Goal: Transaction & Acquisition: Purchase product/service

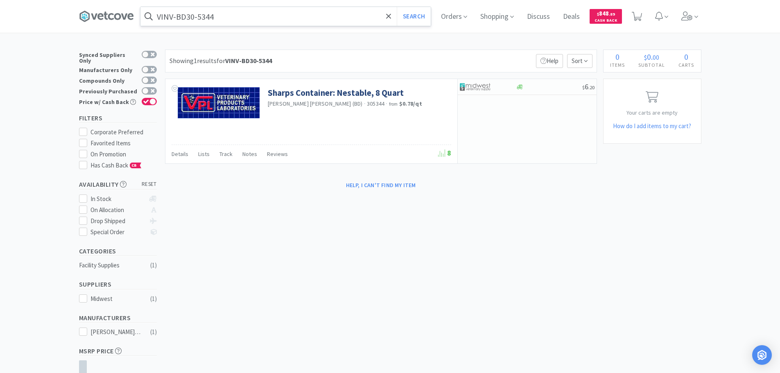
click at [230, 16] on input "VINV-BD30-5344" at bounding box center [285, 16] width 290 height 19
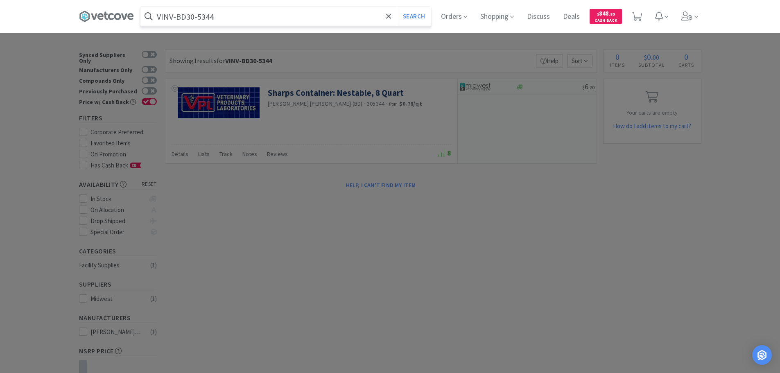
paste input "Covetrus - 080661 $0.6513"
click at [200, 17] on input "Covetrus - 080661 $0.6513" at bounding box center [285, 16] width 290 height 19
paste input "080661"
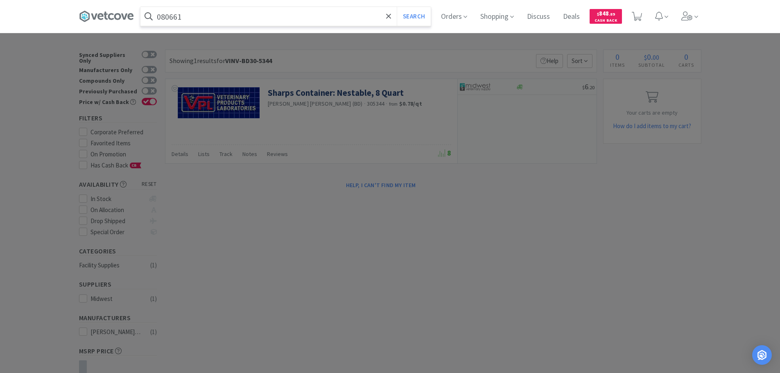
type input "080661"
click at [397, 7] on button "Search" at bounding box center [414, 16] width 34 height 19
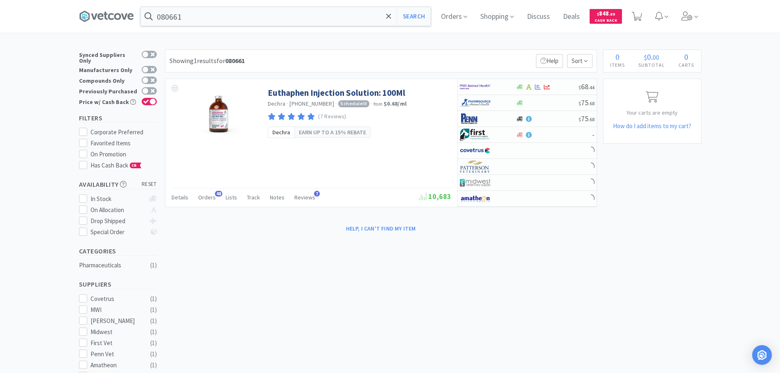
click at [466, 58] on div "Showing 1 results for 080661 Filters Help Sort" at bounding box center [381, 61] width 432 height 23
click at [455, 60] on div "Showing 1 results for 080661 Filters Help Sort" at bounding box center [381, 61] width 432 height 23
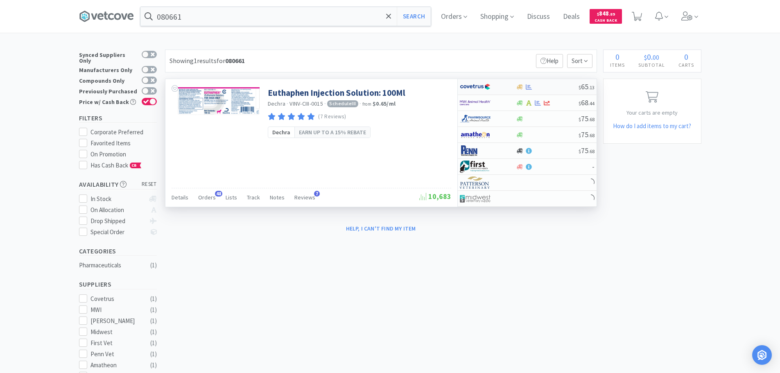
click at [552, 83] on div "$ 65 . 13" at bounding box center [527, 87] width 139 height 16
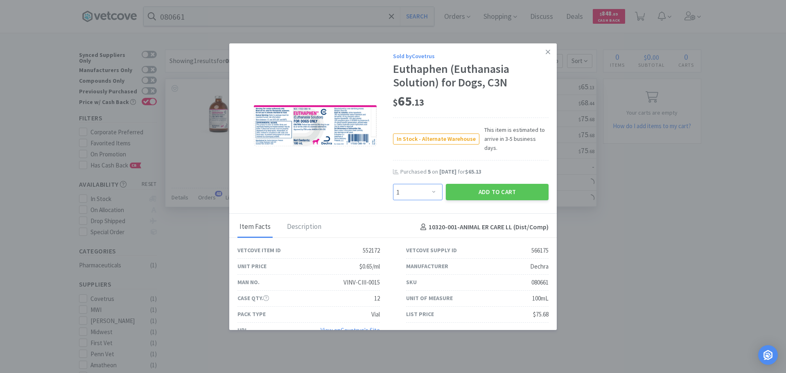
click at [420, 184] on select "Enter Quantity 1 2 3 4 5 6 7 8 9 10 11 12 13 14 15 16 17 18 19 20 Enter Quantity" at bounding box center [418, 192] width 50 height 16
select select "5"
click at [393, 184] on select "Enter Quantity 1 2 3 4 5 6 7 8 9 10 11 12 13 14 15 16 17 18 19 20 Enter Quantity" at bounding box center [418, 192] width 50 height 16
click at [491, 185] on button "Add to Cart" at bounding box center [497, 192] width 103 height 16
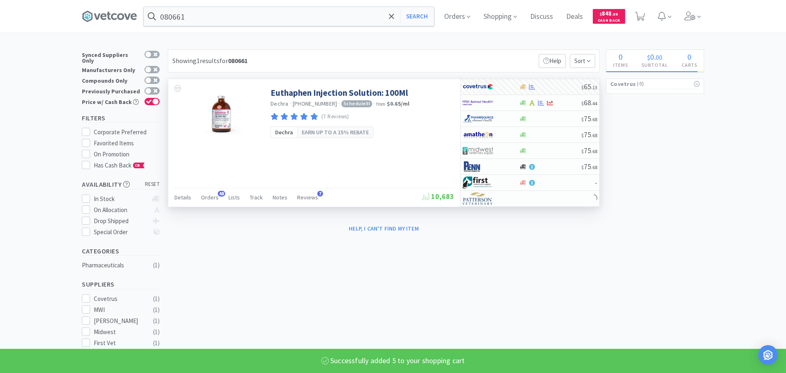
select select "5"
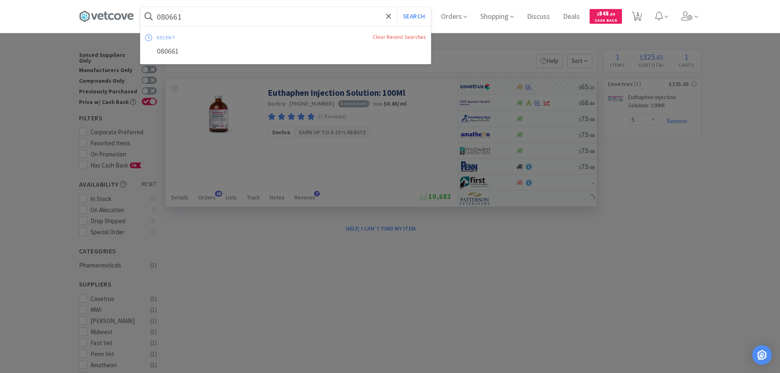
click at [290, 19] on input "080661" at bounding box center [285, 16] width 290 height 19
paste input "MWI - 501072 $0.706"
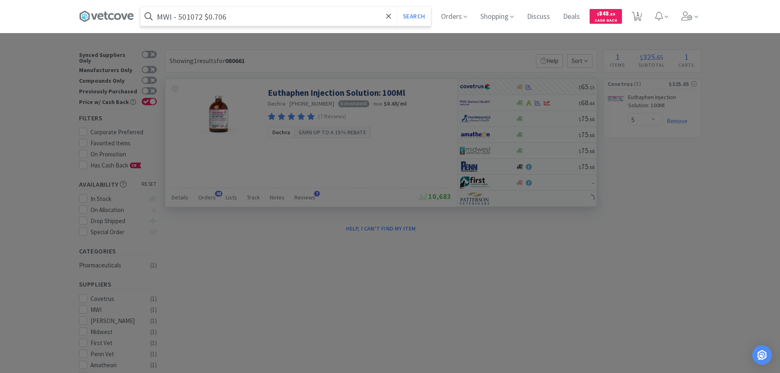
click at [199, 18] on input "MWI - 501072 $0.706" at bounding box center [285, 16] width 290 height 19
paste input "501072"
click at [397, 7] on button "Search" at bounding box center [414, 16] width 34 height 19
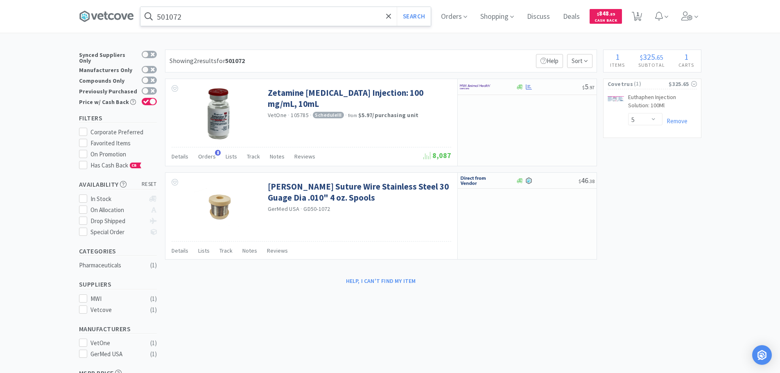
click at [277, 16] on input "501072" at bounding box center [285, 16] width 290 height 19
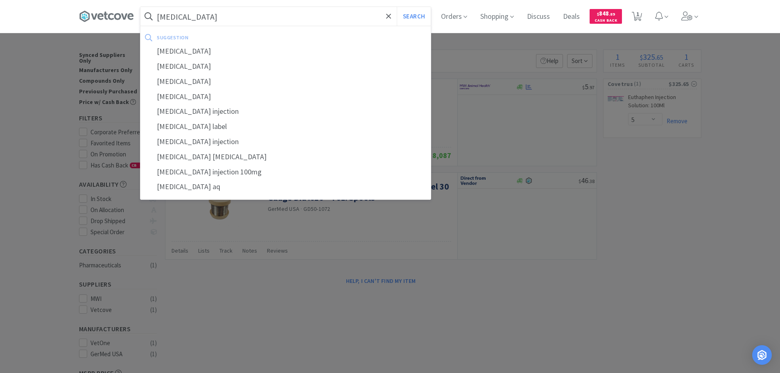
type input "[MEDICAL_DATA]"
click at [397, 7] on button "Search" at bounding box center [414, 16] width 34 height 19
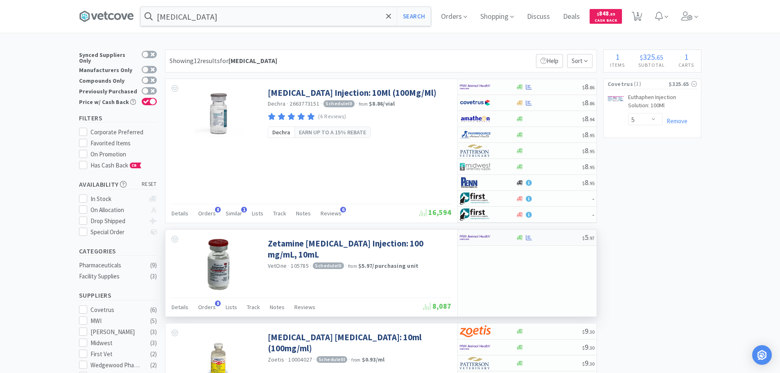
click at [558, 231] on div "$ 5 . 97" at bounding box center [527, 238] width 139 height 16
select select "1"
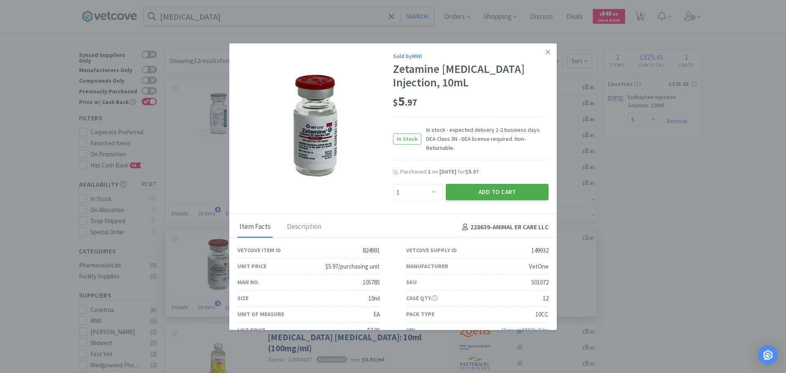
click at [508, 188] on button "Add to Cart" at bounding box center [497, 192] width 103 height 16
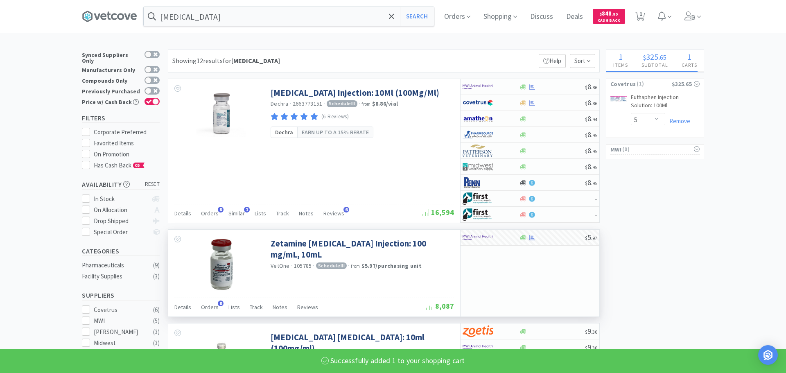
select select "1"
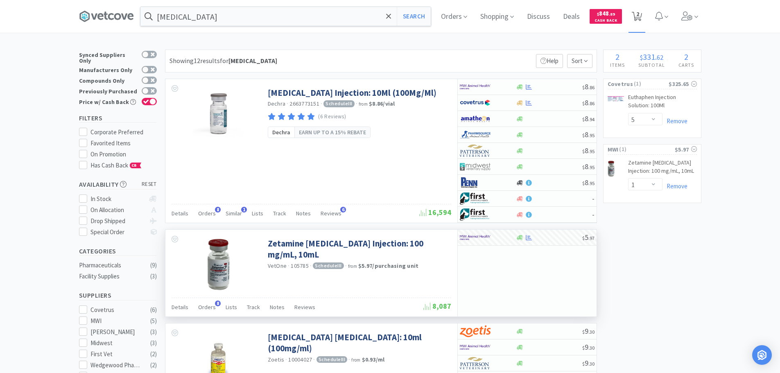
click at [639, 20] on span "2" at bounding box center [637, 14] width 3 height 33
select select "5"
select select "1"
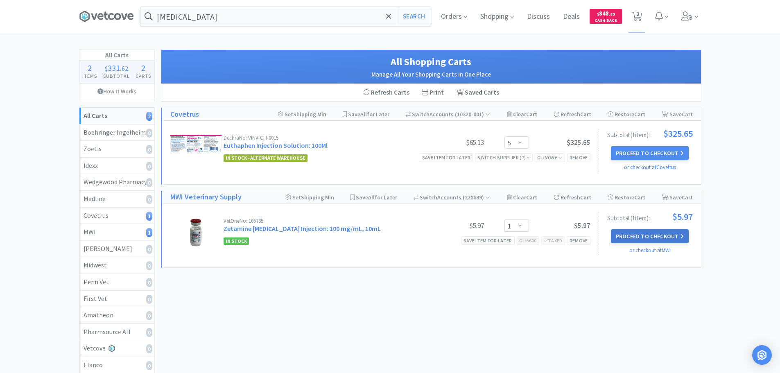
click at [638, 231] on button "Proceed to Checkout" at bounding box center [650, 236] width 78 height 14
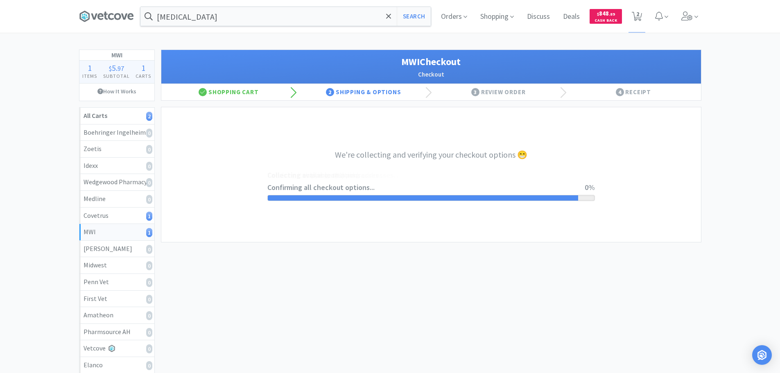
select select "STD_"
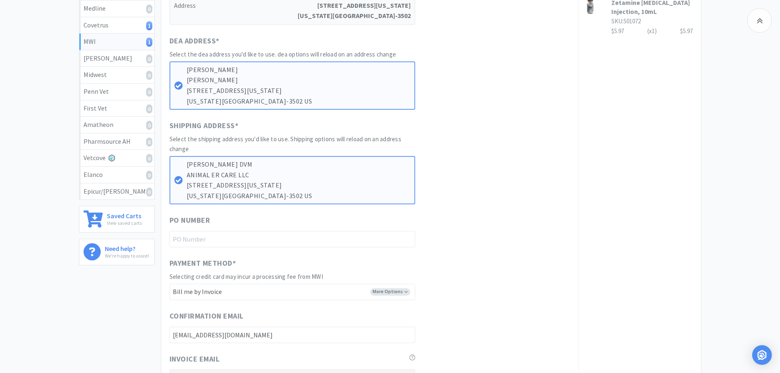
scroll to position [205, 0]
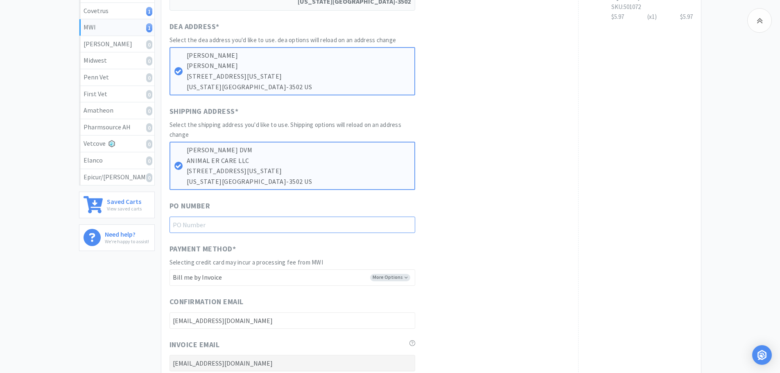
click at [314, 226] on input "text" at bounding box center [293, 225] width 246 height 16
paste input "1145054"
type input "1145054"
click at [515, 208] on div "PO Number 1145054" at bounding box center [370, 216] width 400 height 33
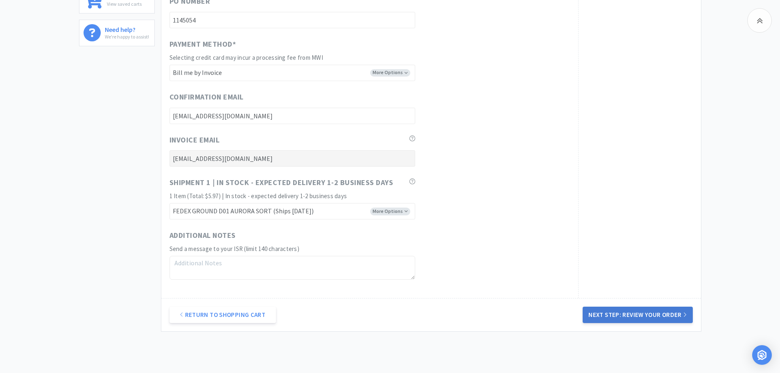
click at [628, 310] on button "Next Step: Review Your Order" at bounding box center [638, 315] width 110 height 16
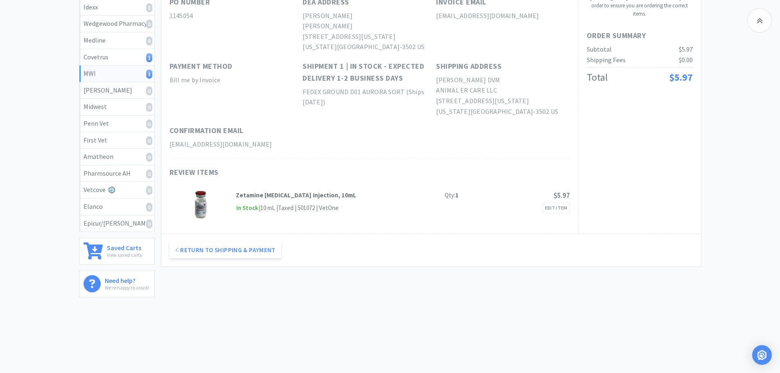
scroll to position [0, 0]
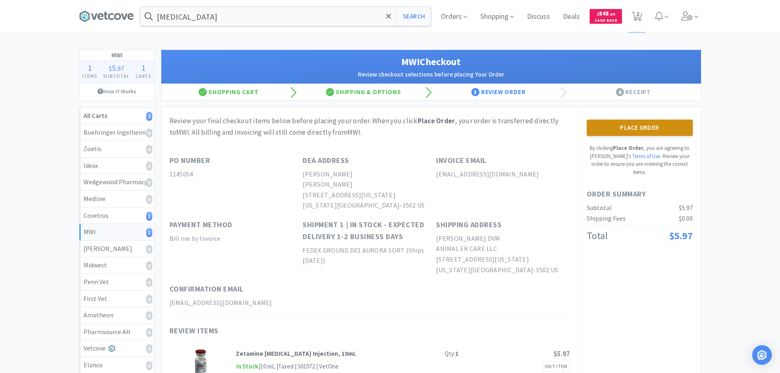
click at [637, 126] on button "Place Order" at bounding box center [640, 128] width 106 height 16
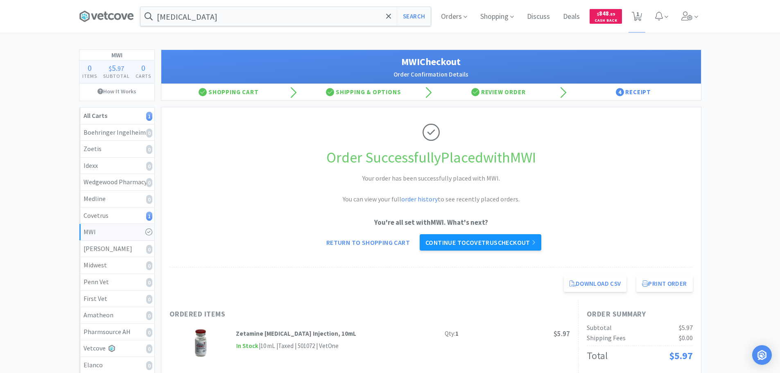
click at [506, 246] on link "Continue to Covetrus checkout" at bounding box center [481, 242] width 122 height 16
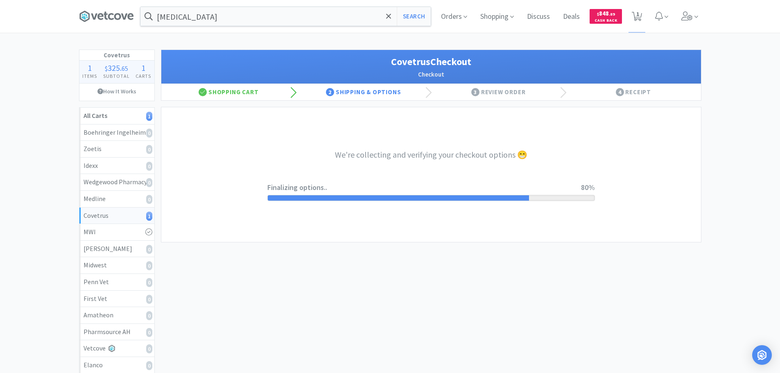
select select "ACCOUNT"
select select "cvt-standard-net"
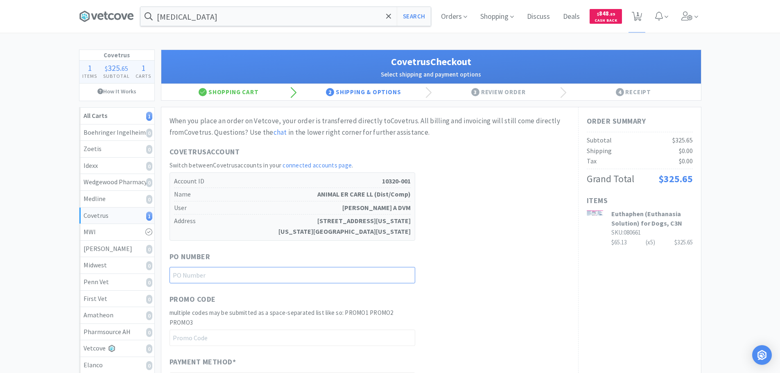
drag, startPoint x: 315, startPoint y: 274, endPoint x: 463, endPoint y: 272, distance: 148.2
click at [315, 274] on input "text" at bounding box center [293, 275] width 246 height 16
paste input "1145053"
type input "1145053"
click at [523, 264] on div "PO Number 1145053" at bounding box center [370, 267] width 400 height 33
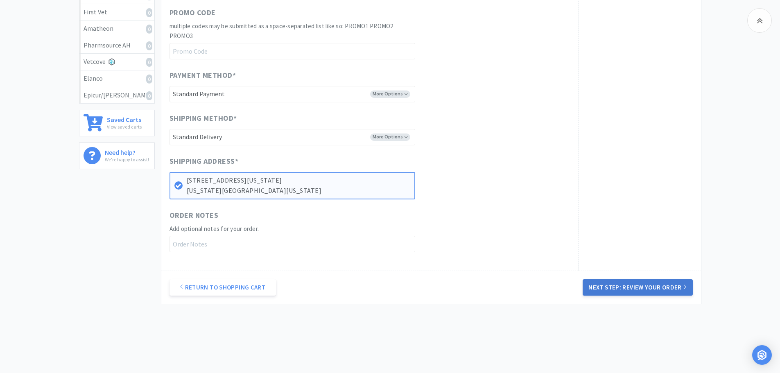
click at [639, 284] on button "Next Step: Review Your Order" at bounding box center [638, 287] width 110 height 16
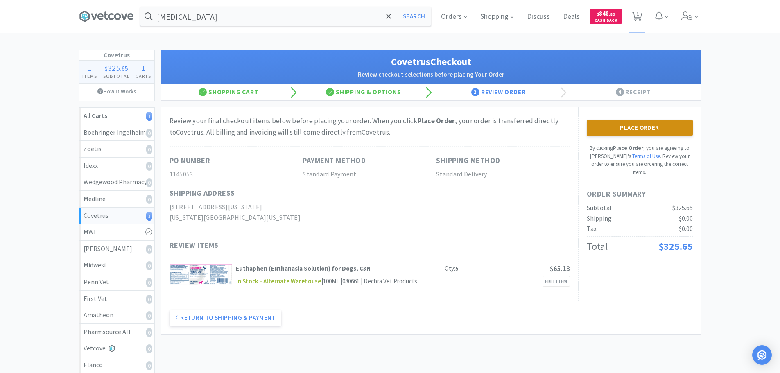
click at [610, 128] on button "Place Order" at bounding box center [640, 128] width 106 height 16
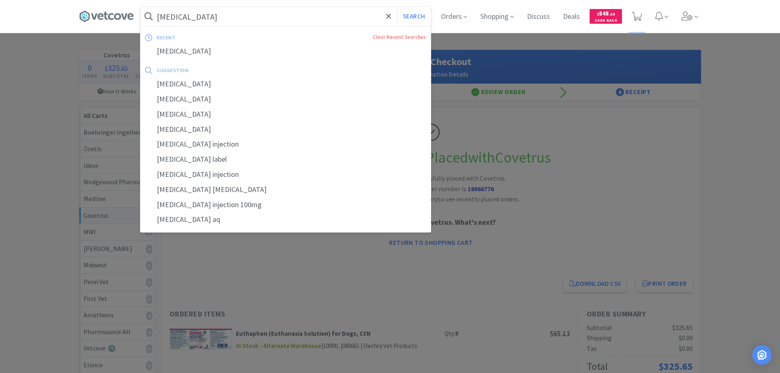
click at [244, 18] on input "[MEDICAL_DATA]" at bounding box center [285, 16] width 290 height 19
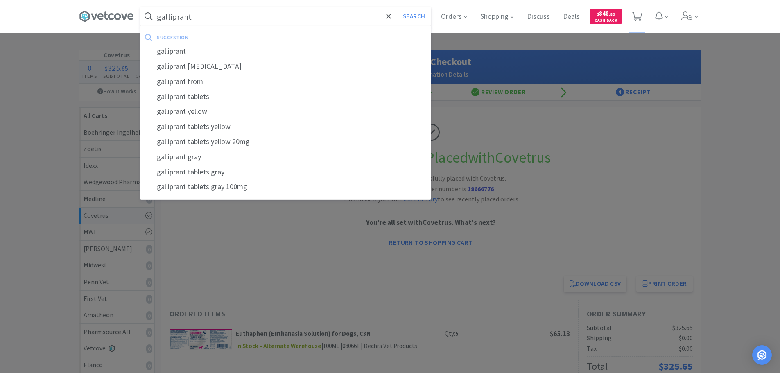
type input "galliprant"
click at [397, 7] on button "Search" at bounding box center [414, 16] width 34 height 19
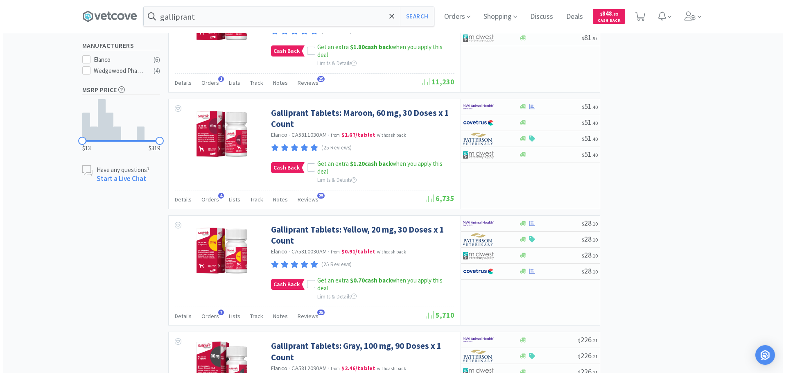
scroll to position [409, 0]
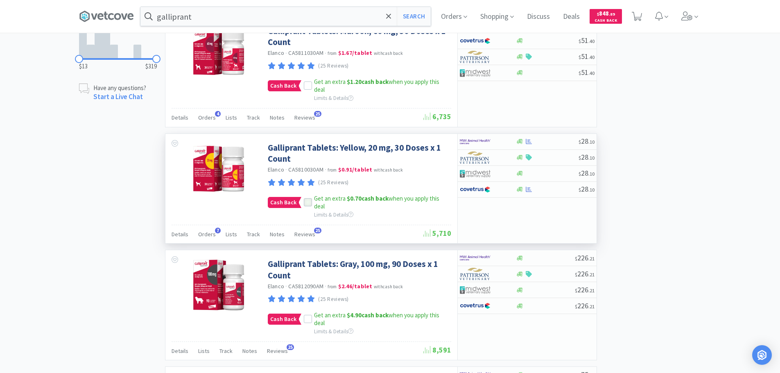
click at [307, 202] on icon at bounding box center [307, 203] width 5 height 4
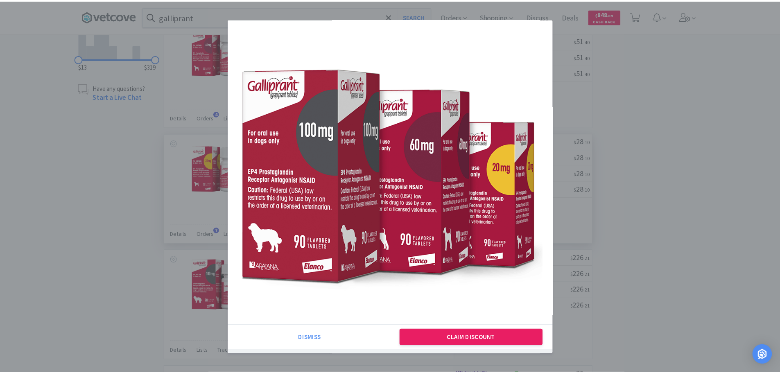
scroll to position [26, 0]
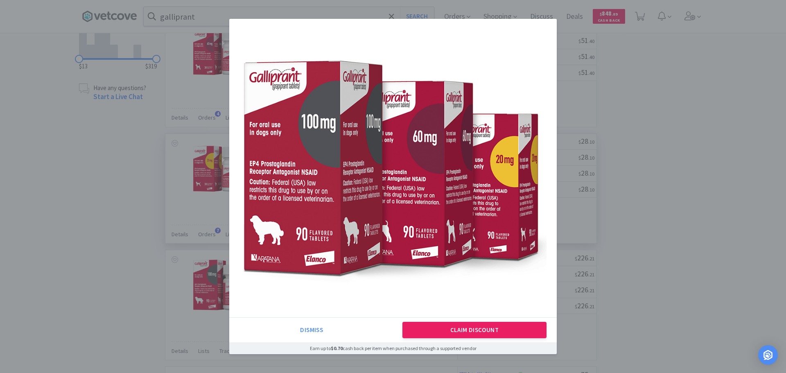
click at [464, 338] on div "Dismiss Claim Discount" at bounding box center [393, 329] width 328 height 25
click at [472, 332] on button "Claim Discount" at bounding box center [474, 330] width 145 height 16
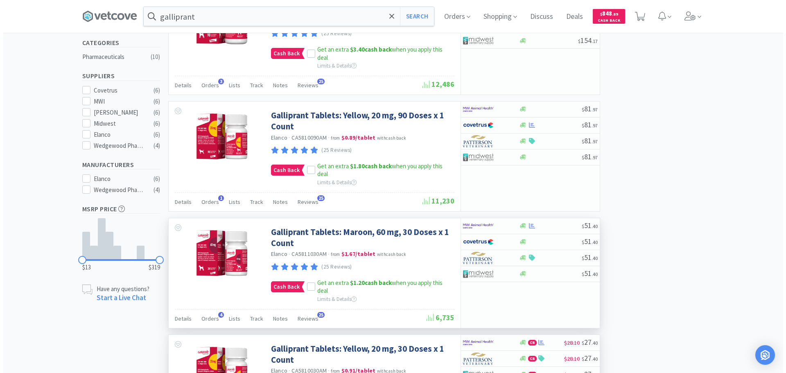
scroll to position [205, 0]
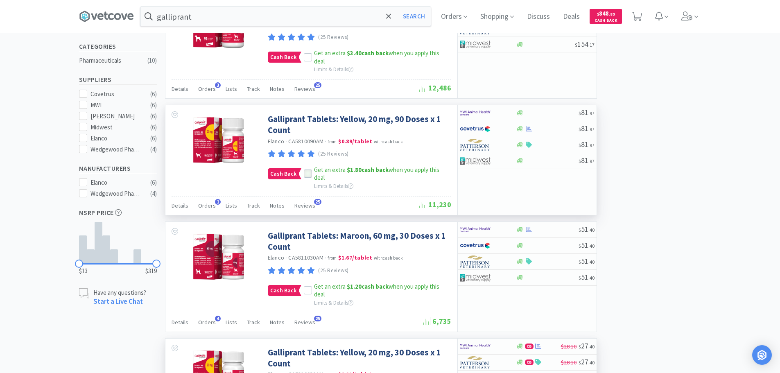
click at [307, 174] on icon at bounding box center [307, 174] width 5 height 4
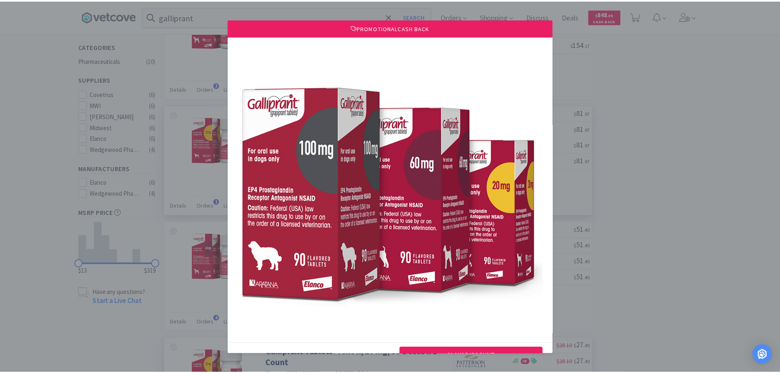
scroll to position [26, 0]
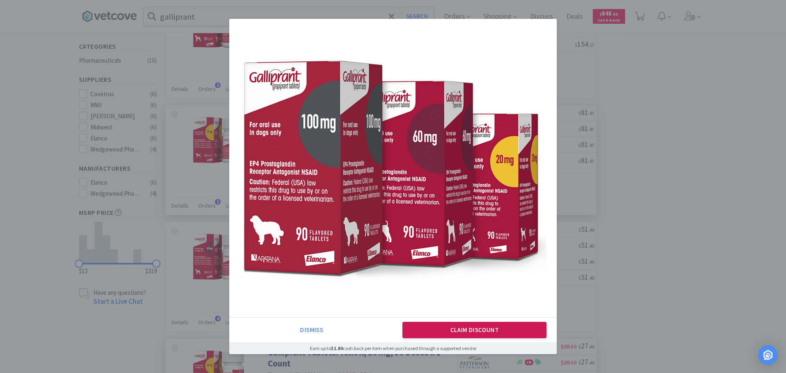
click at [490, 329] on button "Claim Discount" at bounding box center [474, 330] width 145 height 16
